Goal: Information Seeking & Learning: Learn about a topic

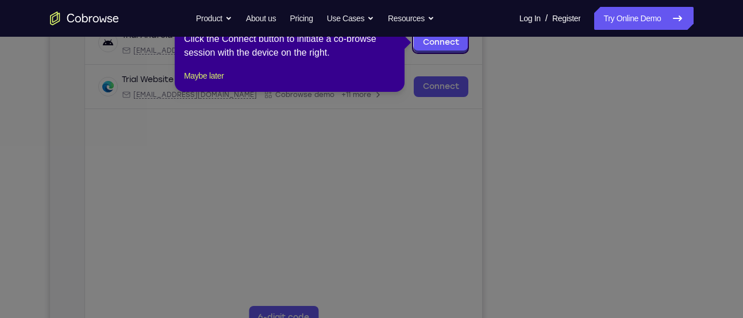
scroll to position [186, 0]
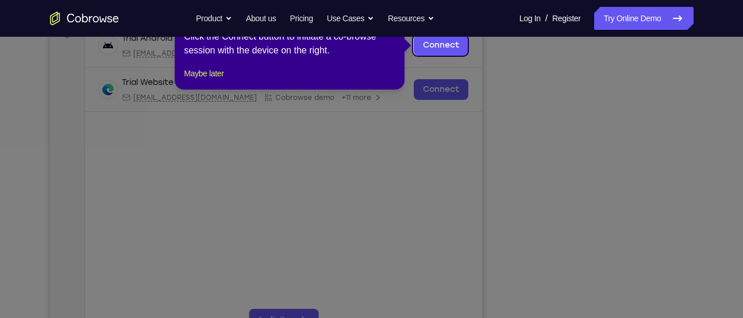
click at [511, 173] on icon at bounding box center [376, 159] width 752 height 318
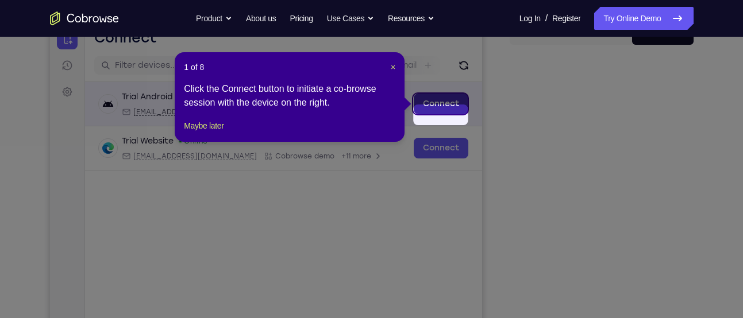
scroll to position [116, 0]
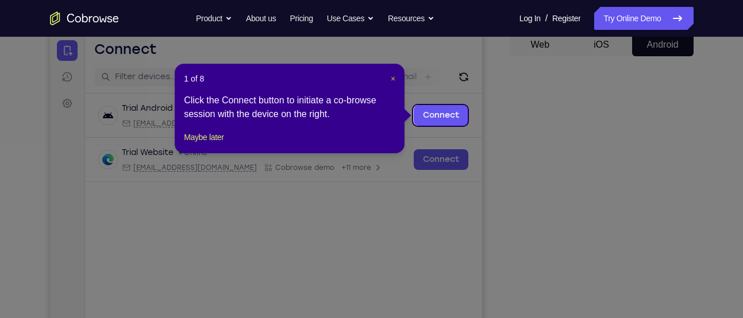
click at [394, 78] on span "×" at bounding box center [393, 78] width 5 height 9
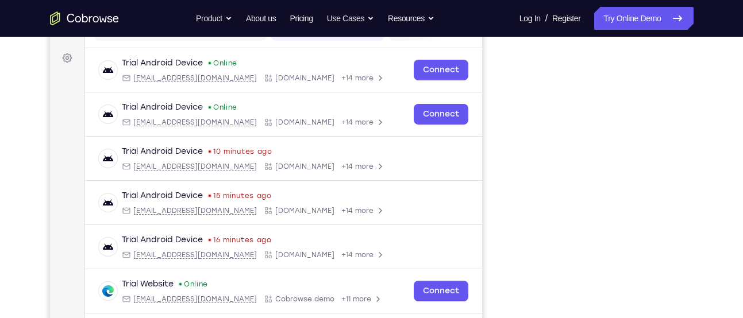
scroll to position [165, 0]
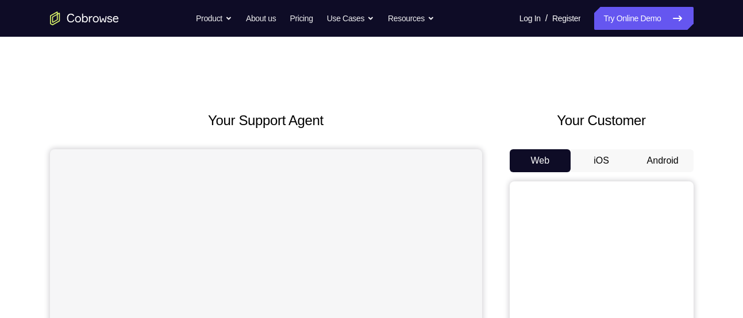
click at [668, 155] on button "Android" at bounding box center [662, 160] width 61 height 23
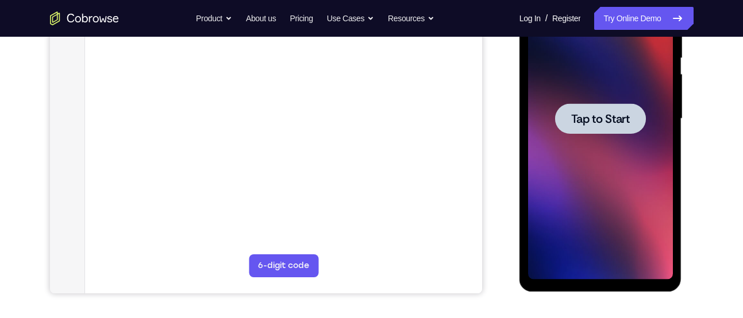
click at [625, 174] on div at bounding box center [600, 119] width 145 height 322
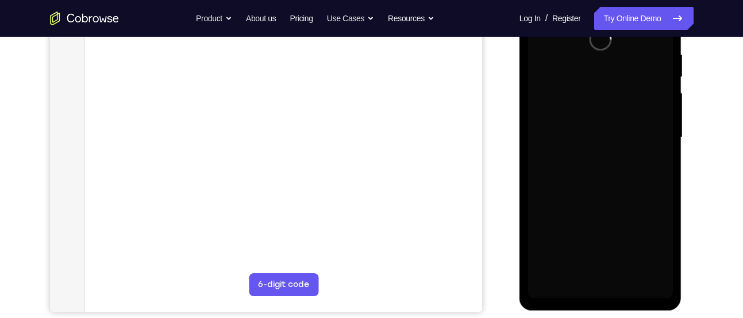
scroll to position [219, 0]
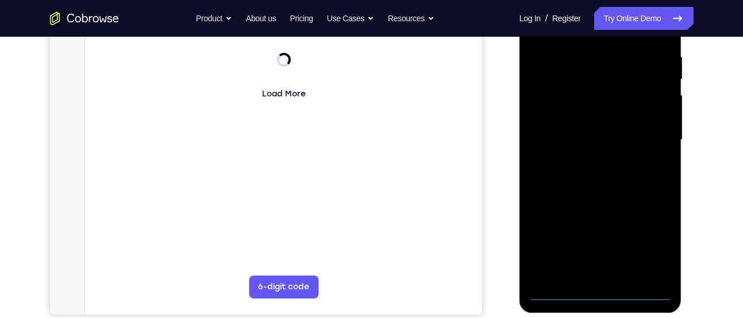
click at [605, 296] on div at bounding box center [600, 140] width 145 height 322
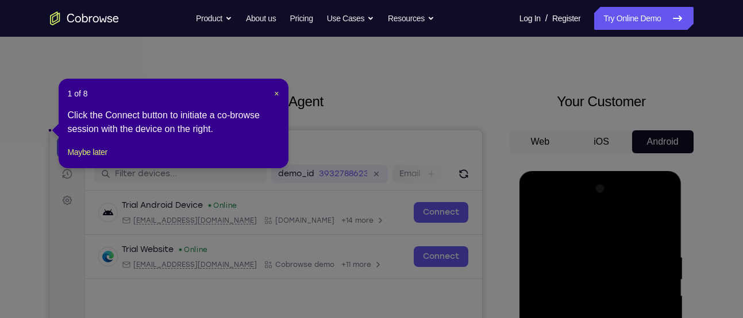
scroll to position [6, 0]
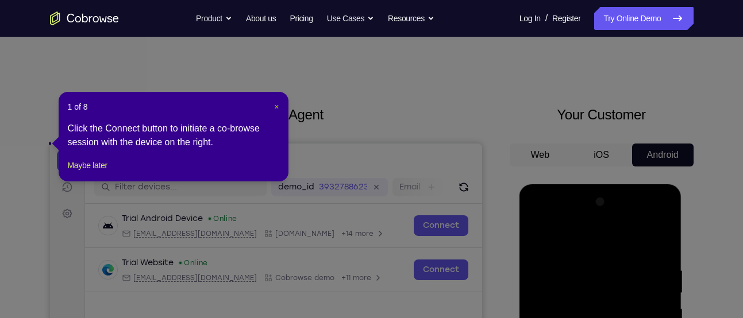
click at [278, 106] on span "×" at bounding box center [276, 106] width 5 height 9
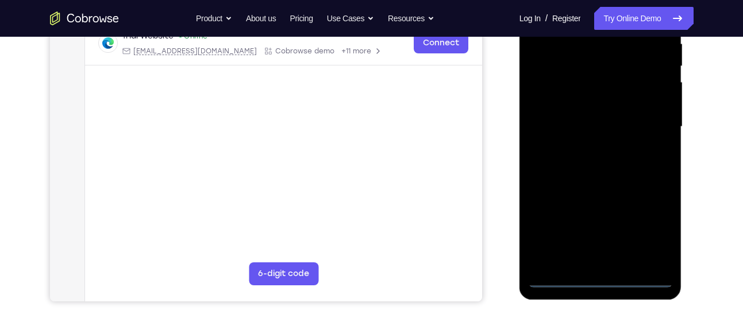
scroll to position [240, 0]
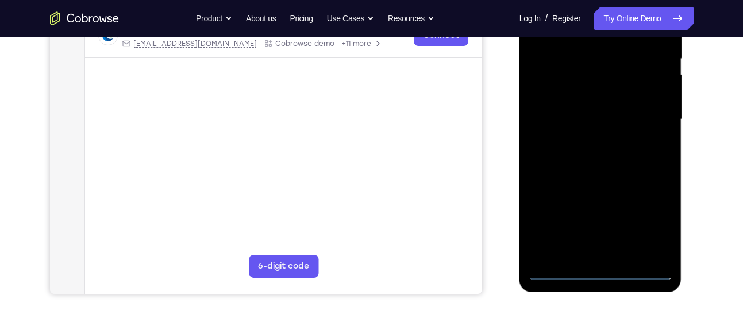
click at [646, 226] on div at bounding box center [600, 120] width 145 height 322
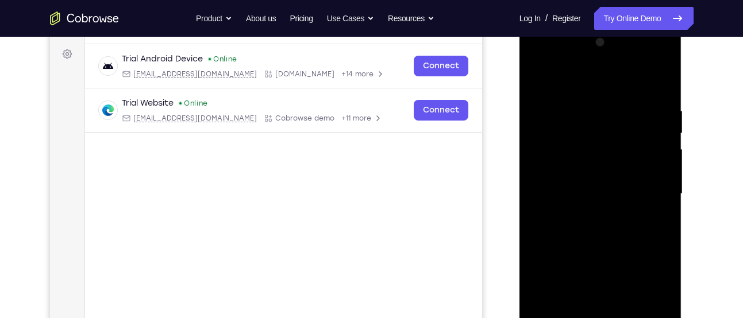
scroll to position [163, 0]
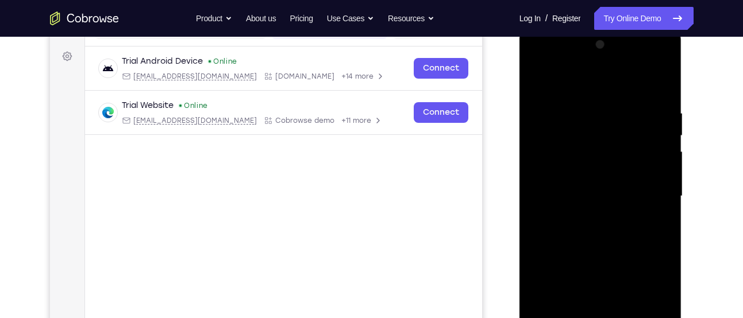
click at [544, 55] on div at bounding box center [600, 197] width 145 height 322
click at [648, 187] on div at bounding box center [600, 197] width 145 height 322
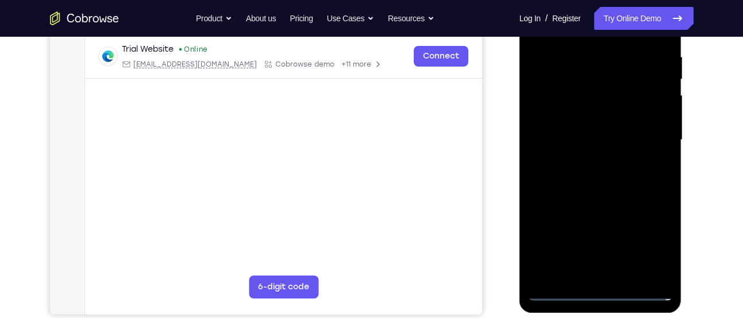
scroll to position [224, 0]
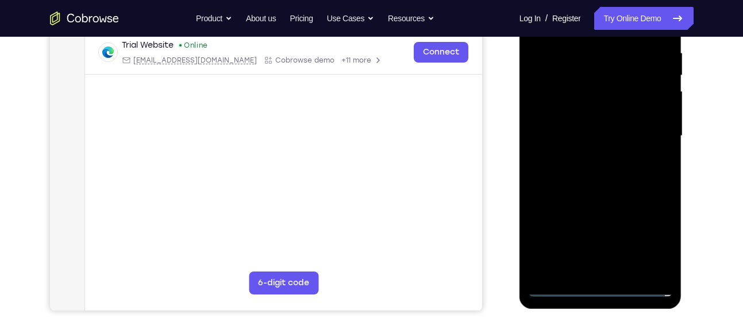
click at [608, 268] on div at bounding box center [600, 136] width 145 height 322
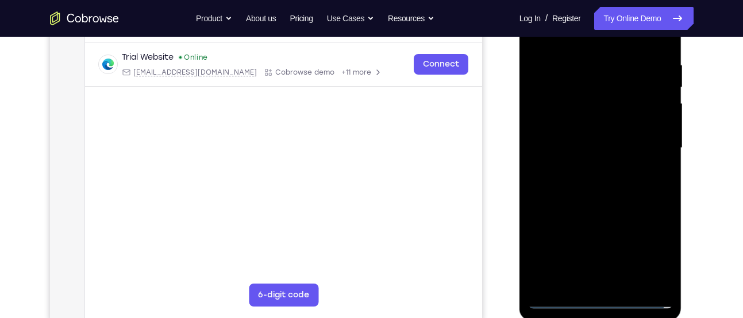
scroll to position [211, 0]
click at [556, 140] on div at bounding box center [600, 149] width 145 height 322
click at [568, 122] on div at bounding box center [600, 149] width 145 height 322
click at [573, 146] on div at bounding box center [600, 149] width 145 height 322
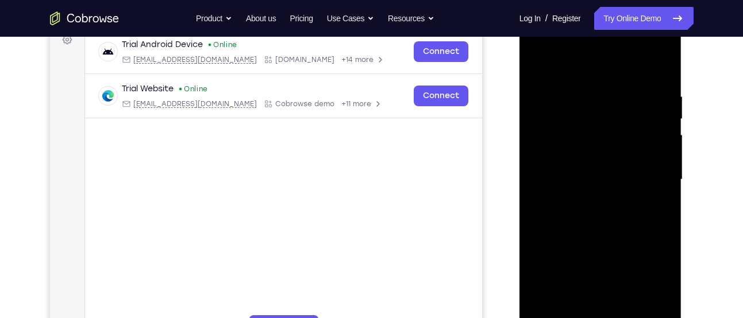
scroll to position [184, 0]
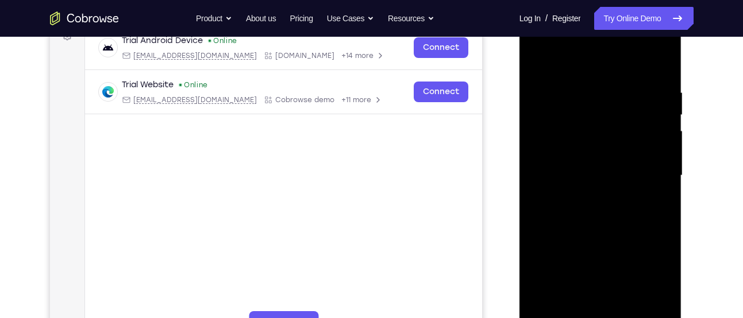
click at [580, 83] on div at bounding box center [600, 176] width 145 height 322
drag, startPoint x: 618, startPoint y: 62, endPoint x: 617, endPoint y: 36, distance: 25.9
click at [617, 36] on div at bounding box center [600, 176] width 145 height 322
click at [663, 75] on div at bounding box center [600, 176] width 145 height 322
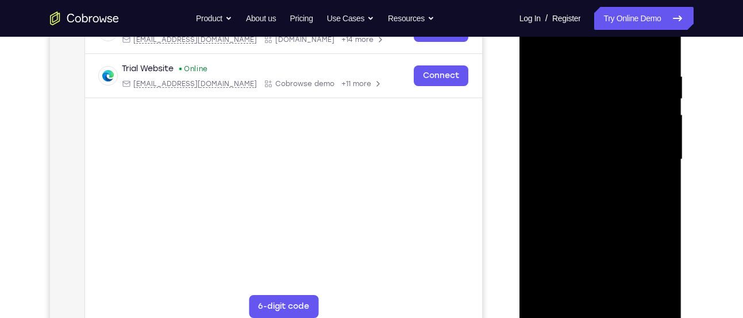
scroll to position [202, 0]
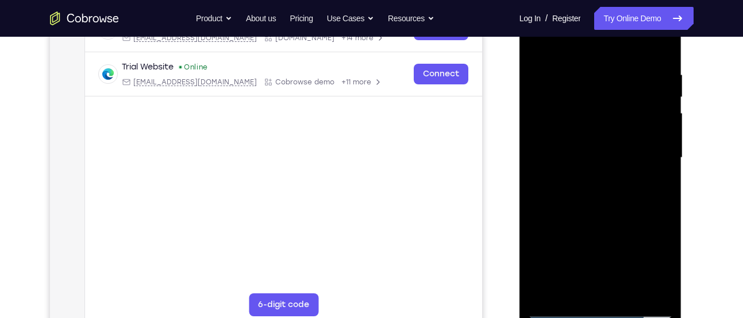
drag, startPoint x: 617, startPoint y: 167, endPoint x: 616, endPoint y: 149, distance: 18.4
click at [616, 149] on div at bounding box center [600, 158] width 145 height 322
click at [584, 68] on div at bounding box center [600, 158] width 145 height 322
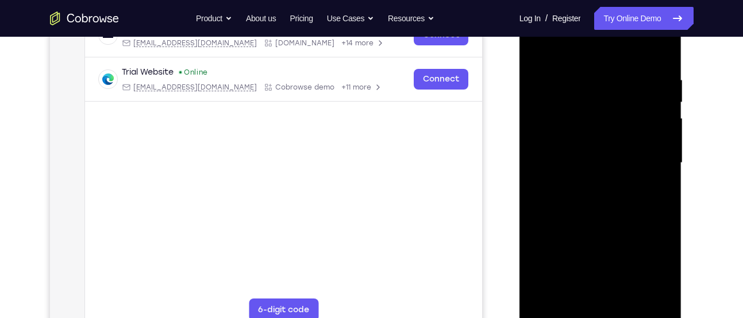
scroll to position [196, 0]
click at [660, 134] on div at bounding box center [600, 164] width 145 height 322
drag, startPoint x: 568, startPoint y: 122, endPoint x: 699, endPoint y: 98, distance: 132.6
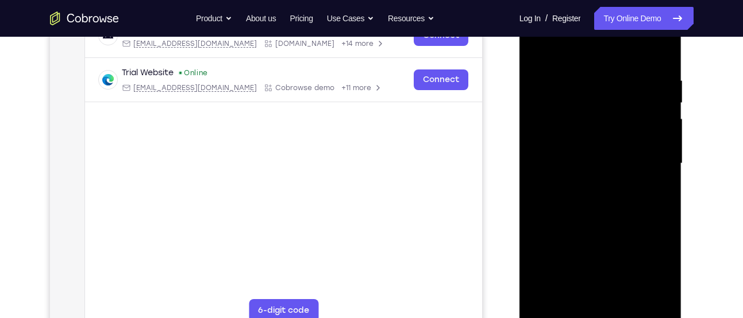
click at [683, 98] on html "Online web based iOS Simulators and Android Emulators. Run iPhone, iPad, Mobile…" at bounding box center [601, 166] width 164 height 345
drag, startPoint x: 569, startPoint y: 122, endPoint x: 623, endPoint y: 122, distance: 54.0
click at [623, 122] on div at bounding box center [600, 164] width 145 height 322
click at [543, 54] on div at bounding box center [600, 164] width 145 height 322
click at [573, 295] on div at bounding box center [600, 164] width 145 height 322
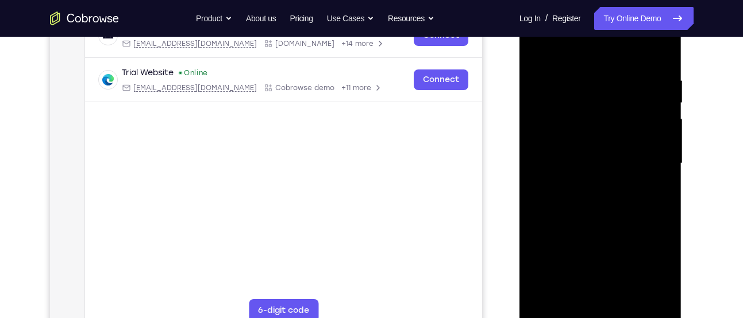
click at [556, 46] on div at bounding box center [600, 164] width 145 height 322
click at [572, 99] on div at bounding box center [600, 164] width 145 height 322
click at [534, 129] on div at bounding box center [600, 164] width 145 height 322
click at [650, 168] on div at bounding box center [600, 164] width 145 height 322
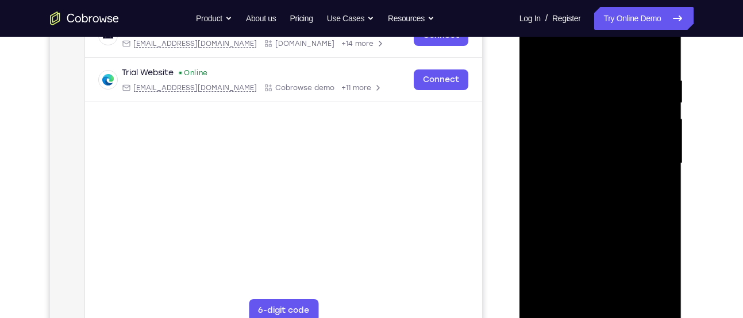
click at [650, 168] on div at bounding box center [600, 164] width 145 height 322
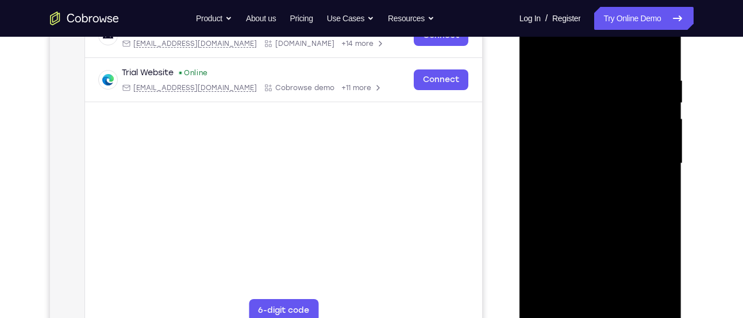
click at [650, 168] on div at bounding box center [600, 164] width 145 height 322
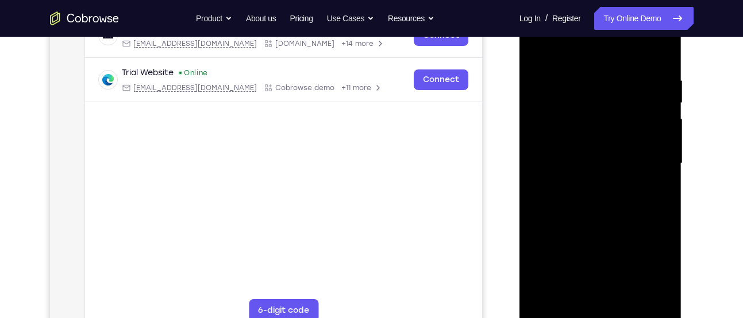
click at [650, 168] on div at bounding box center [600, 164] width 145 height 322
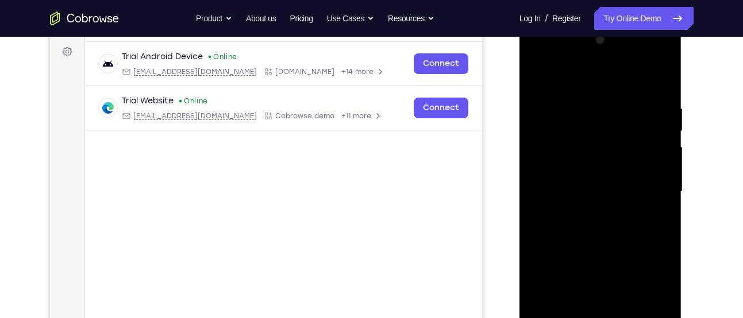
scroll to position [165, 0]
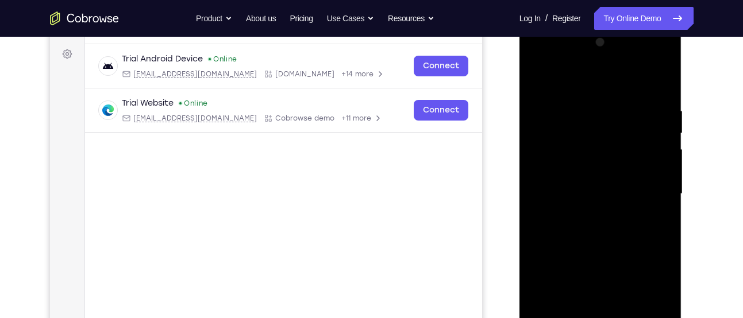
click at [658, 175] on div at bounding box center [600, 194] width 145 height 322
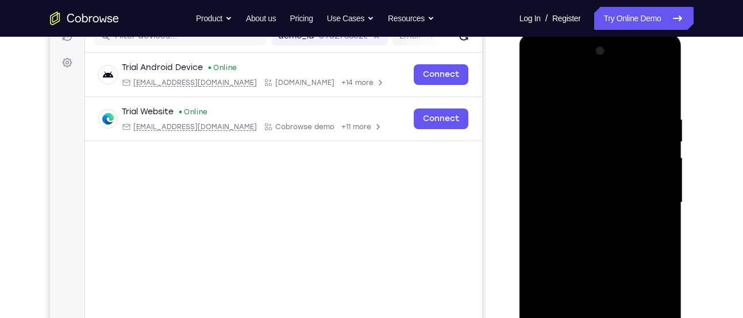
scroll to position [156, 0]
click at [660, 179] on div at bounding box center [600, 204] width 145 height 322
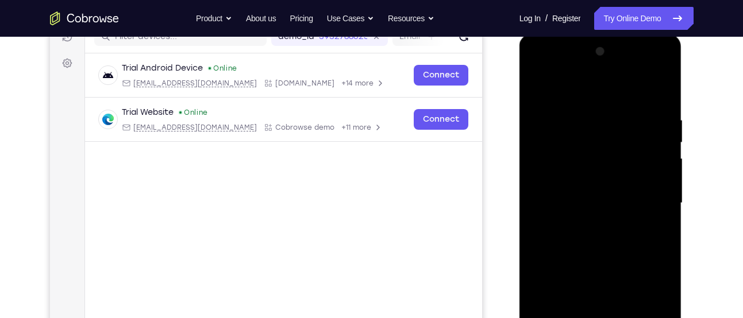
click at [533, 229] on div at bounding box center [600, 204] width 145 height 322
click at [531, 230] on div at bounding box center [600, 204] width 145 height 322
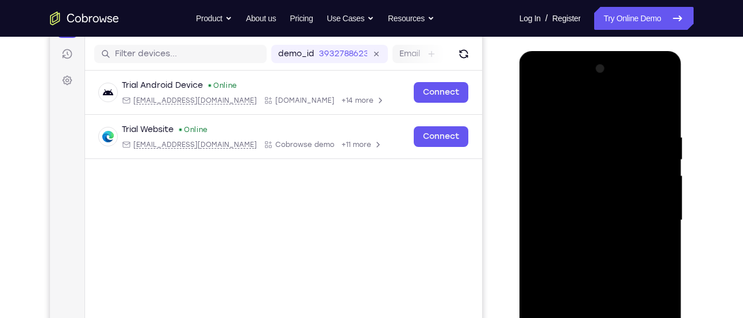
scroll to position [138, 0]
click at [601, 160] on div at bounding box center [600, 221] width 145 height 322
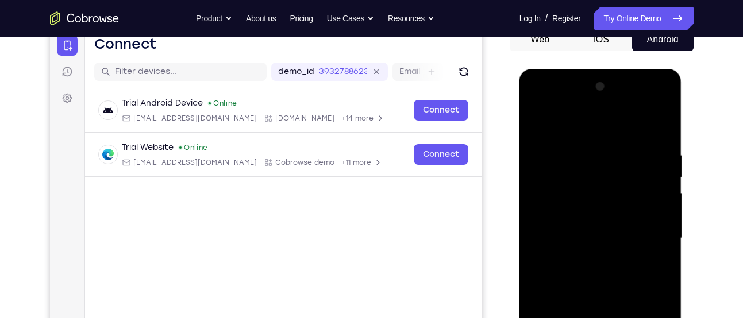
scroll to position [117, 0]
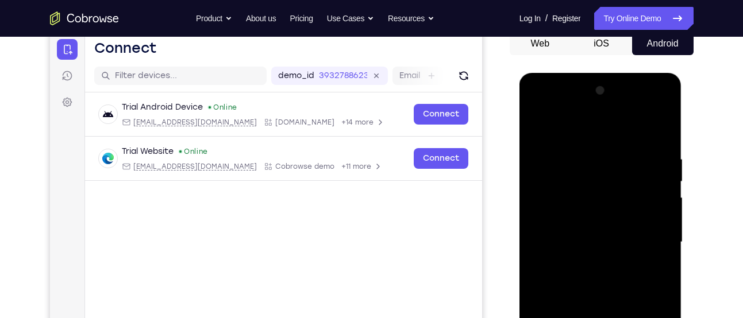
click at [658, 183] on div at bounding box center [600, 243] width 145 height 322
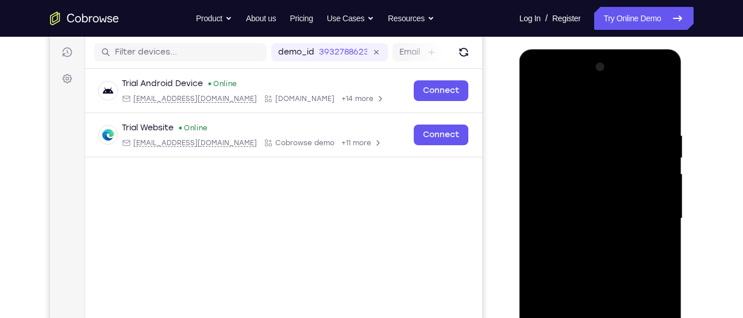
scroll to position [142, 0]
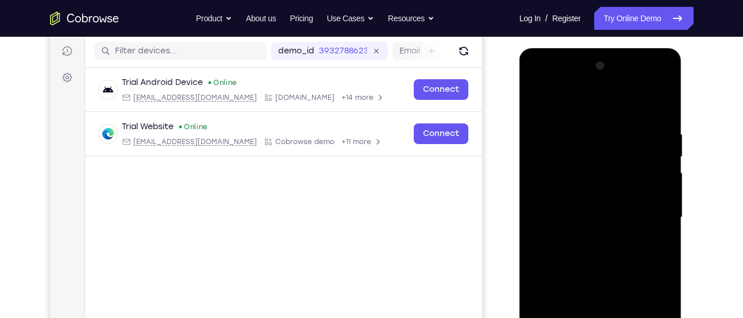
click at [654, 185] on div at bounding box center [600, 218] width 145 height 322
drag, startPoint x: 636, startPoint y: 199, endPoint x: 636, endPoint y: 182, distance: 17.2
click at [636, 182] on div at bounding box center [600, 218] width 145 height 322
drag, startPoint x: 665, startPoint y: 180, endPoint x: 665, endPoint y: 167, distance: 13.8
click at [665, 167] on div at bounding box center [600, 218] width 145 height 322
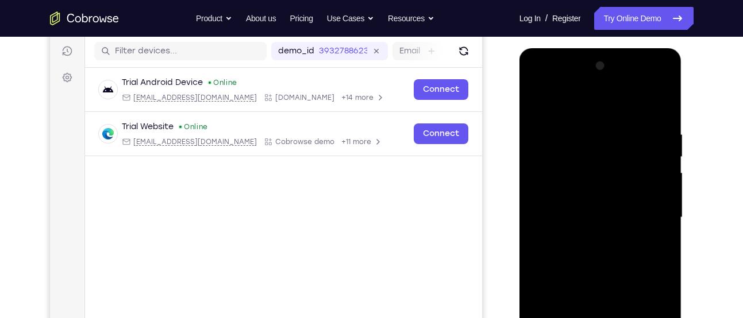
click at [665, 167] on div at bounding box center [600, 218] width 145 height 322
drag, startPoint x: 556, startPoint y: 196, endPoint x: 634, endPoint y: 196, distance: 78.1
click at [634, 196] on div at bounding box center [600, 218] width 145 height 322
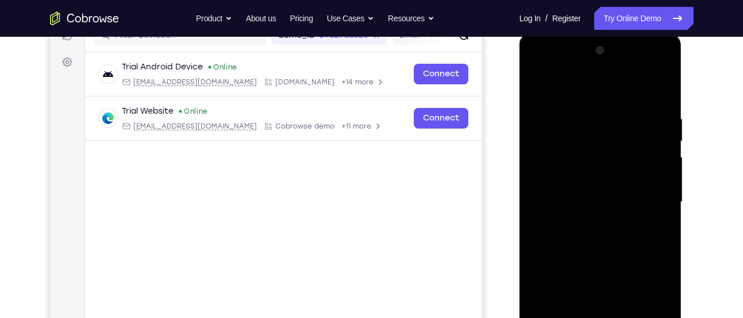
scroll to position [160, 0]
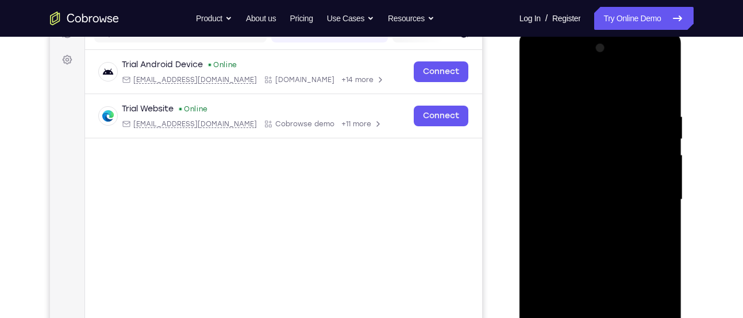
click at [662, 196] on div at bounding box center [600, 200] width 145 height 322
click at [625, 183] on div at bounding box center [600, 200] width 145 height 322
click at [611, 151] on div at bounding box center [600, 200] width 145 height 322
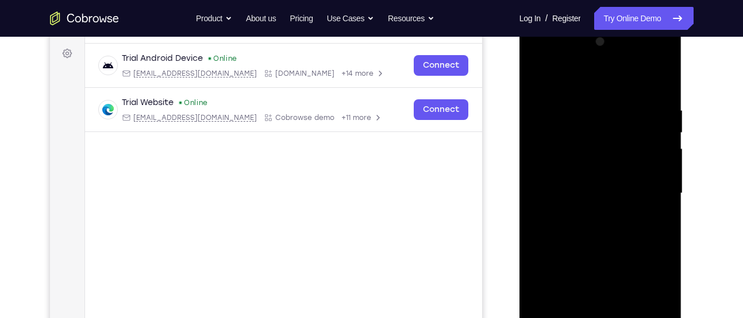
scroll to position [168, 0]
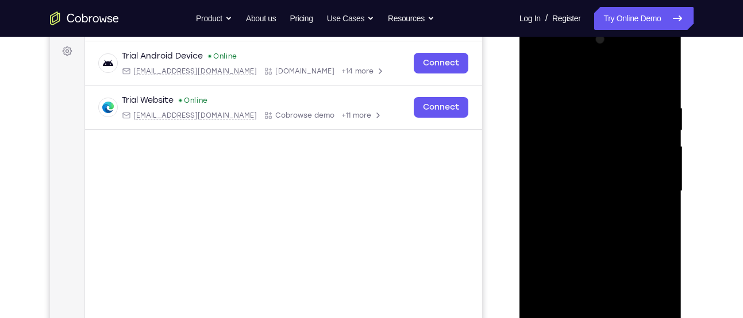
click at [536, 87] on div at bounding box center [600, 191] width 145 height 322
click at [534, 72] on div at bounding box center [600, 191] width 145 height 322
click at [650, 116] on div at bounding box center [600, 191] width 145 height 322
click at [662, 129] on div at bounding box center [600, 191] width 145 height 322
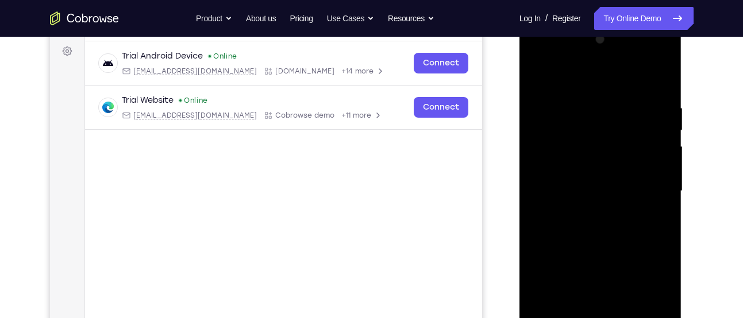
click at [662, 129] on div at bounding box center [600, 191] width 145 height 322
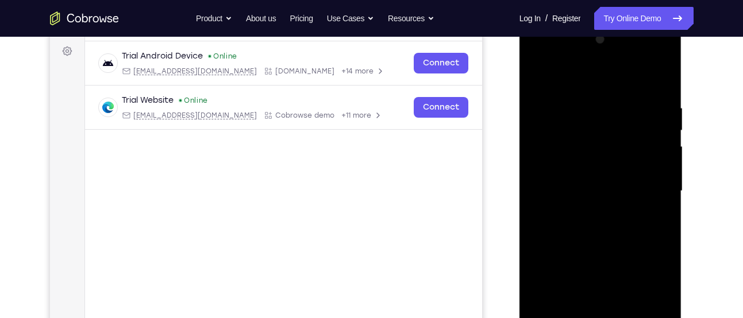
click at [662, 129] on div at bounding box center [600, 191] width 145 height 322
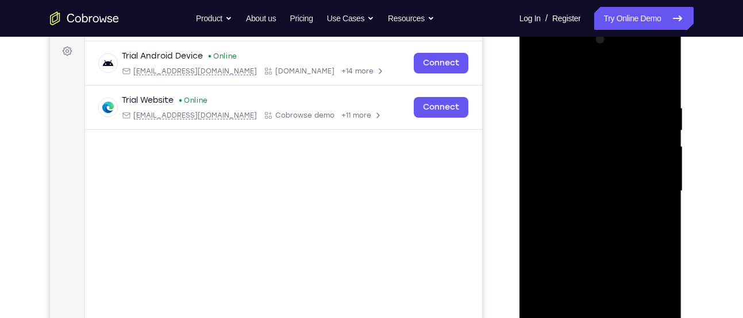
click at [662, 129] on div at bounding box center [600, 191] width 145 height 322
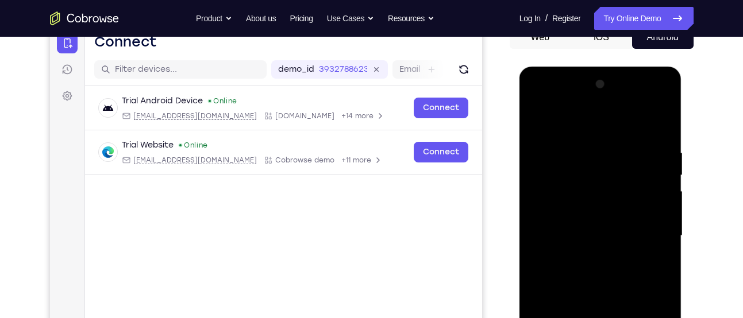
scroll to position [123, 0]
click at [661, 125] on div at bounding box center [600, 237] width 145 height 322
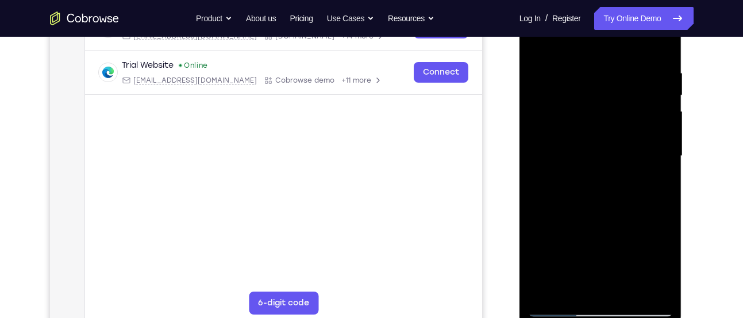
scroll to position [209, 0]
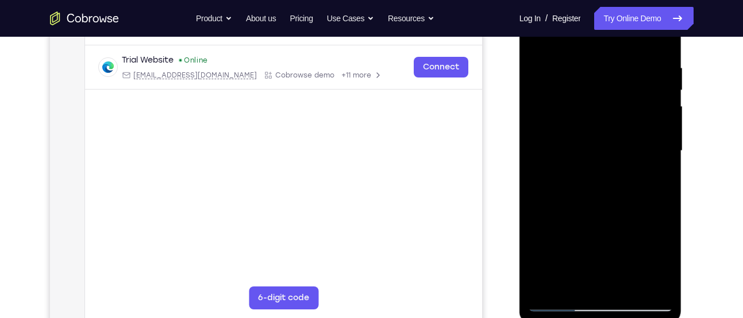
click at [634, 289] on div at bounding box center [600, 151] width 145 height 322
click at [590, 214] on div at bounding box center [600, 151] width 145 height 322
click at [585, 211] on div at bounding box center [600, 151] width 145 height 322
click at [564, 304] on div at bounding box center [600, 151] width 145 height 322
click at [560, 303] on div at bounding box center [600, 151] width 145 height 322
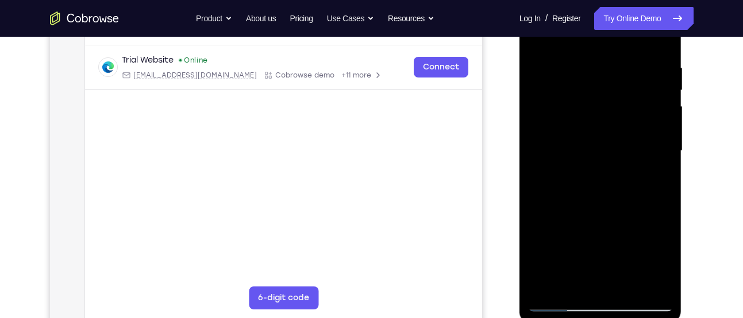
click at [567, 287] on div at bounding box center [600, 151] width 145 height 322
drag, startPoint x: 571, startPoint y: 161, endPoint x: 576, endPoint y: 216, distance: 55.4
click at [576, 216] on div at bounding box center [600, 151] width 145 height 322
drag, startPoint x: 572, startPoint y: 95, endPoint x: 579, endPoint y: 149, distance: 55.1
click at [579, 149] on div at bounding box center [600, 151] width 145 height 322
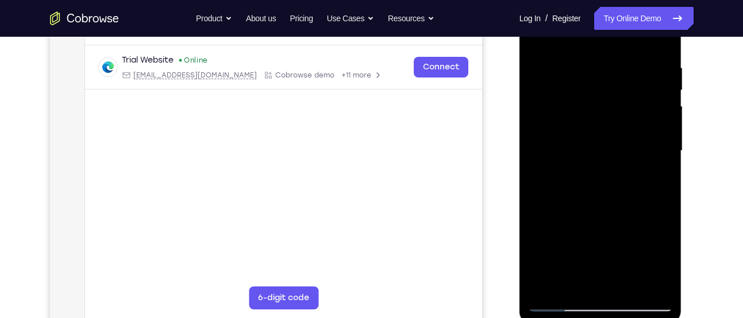
drag, startPoint x: 583, startPoint y: 60, endPoint x: 595, endPoint y: 132, distance: 72.8
click at [595, 132] on div at bounding box center [600, 151] width 145 height 322
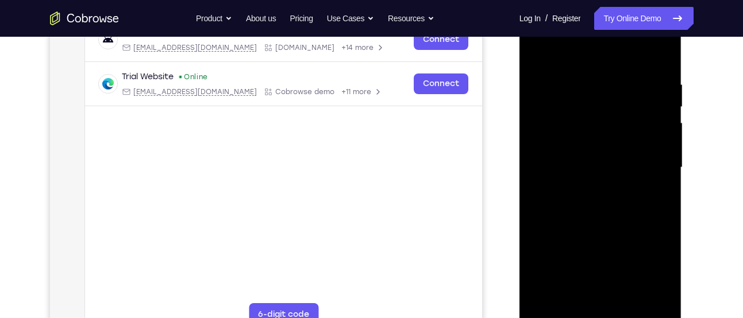
scroll to position [191, 0]
drag, startPoint x: 593, startPoint y: 97, endPoint x: 593, endPoint y: 88, distance: 8.6
click at [593, 93] on div at bounding box center [600, 169] width 145 height 322
drag, startPoint x: 593, startPoint y: 84, endPoint x: 611, endPoint y: 205, distance: 121.5
click at [611, 205] on div at bounding box center [600, 169] width 145 height 322
